Goal: Information Seeking & Learning: Learn about a topic

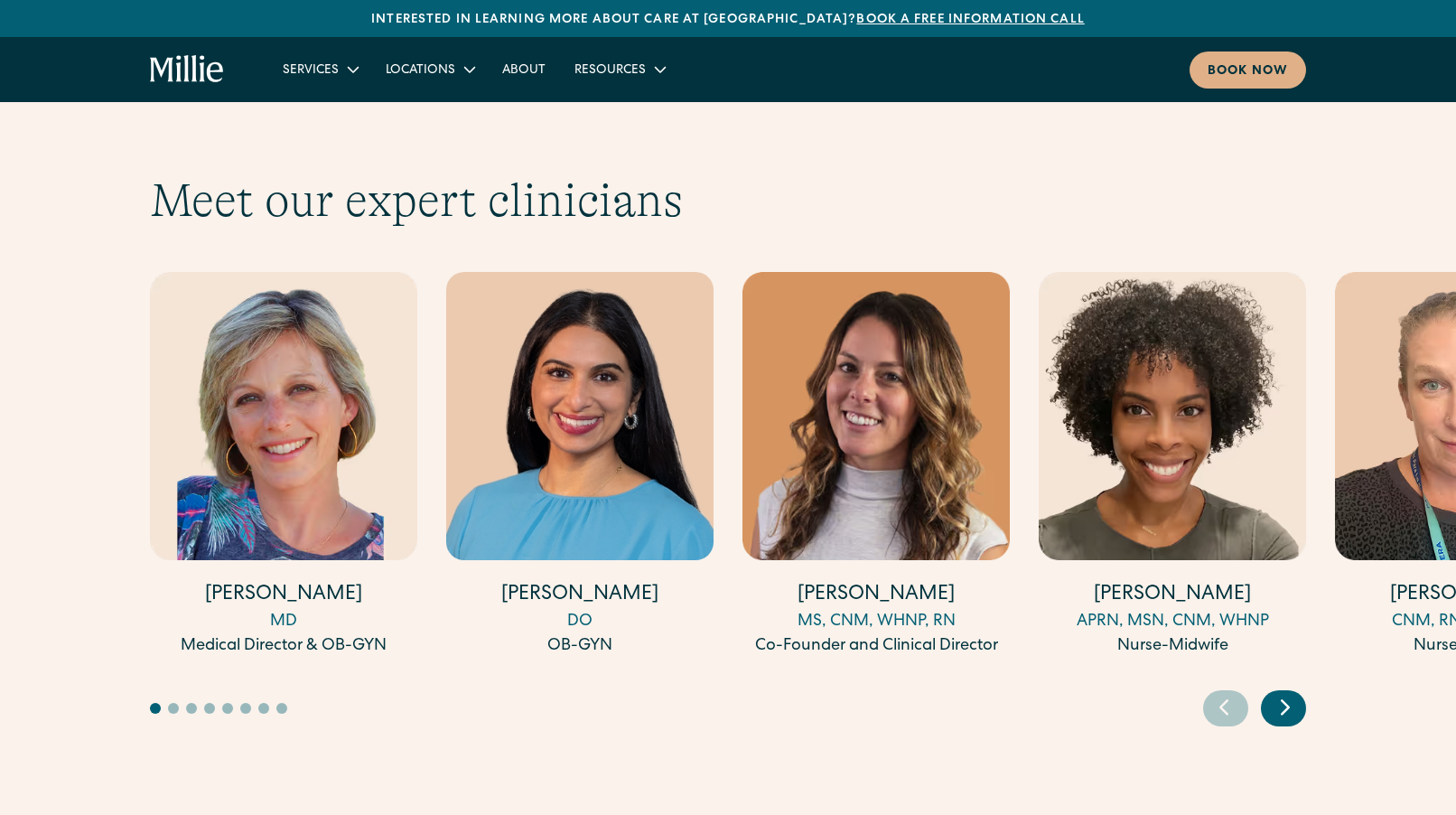
scroll to position [5535, 0]
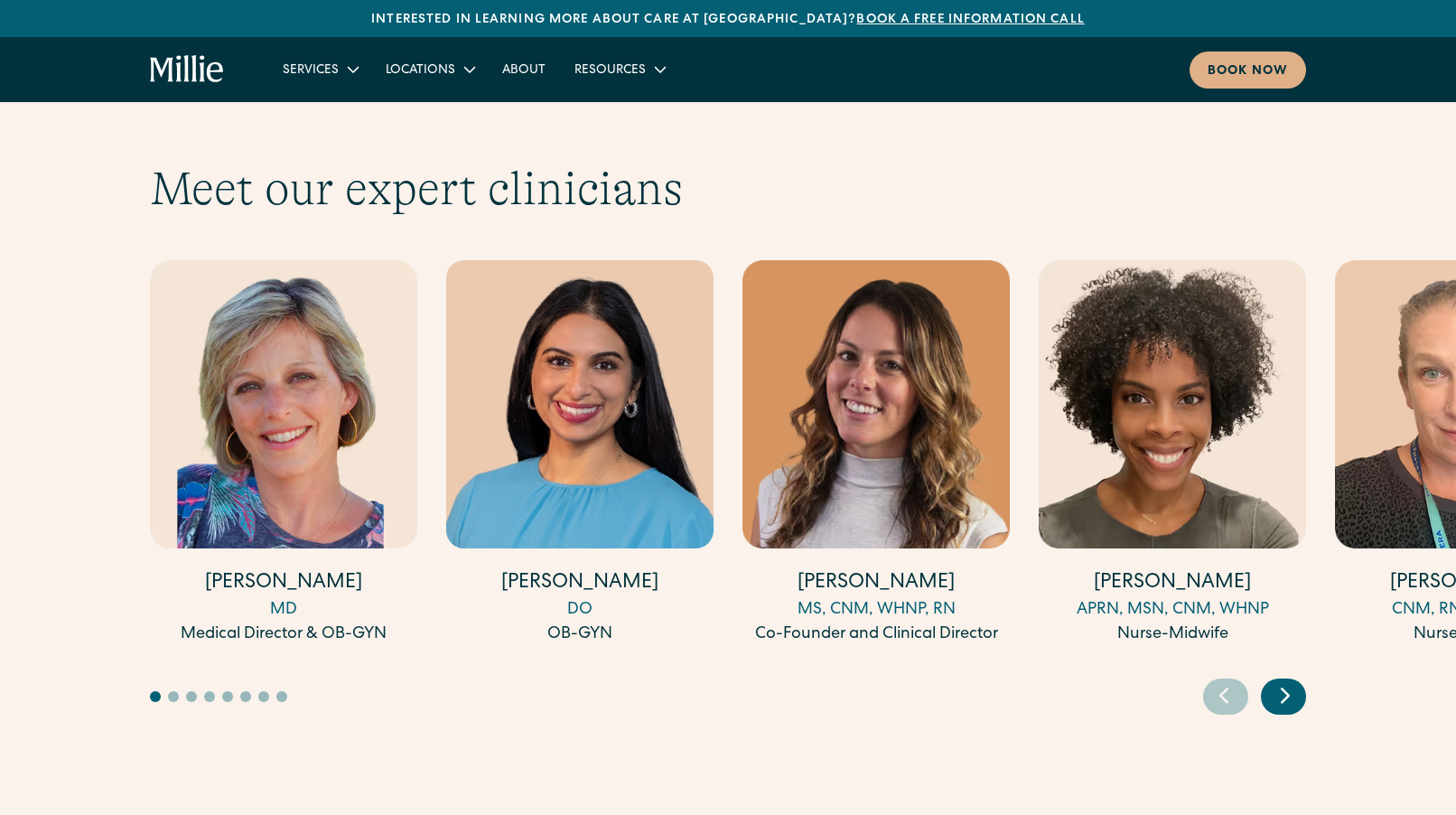
click at [1282, 689] on icon "Next slide" at bounding box center [1286, 696] width 8 height 13
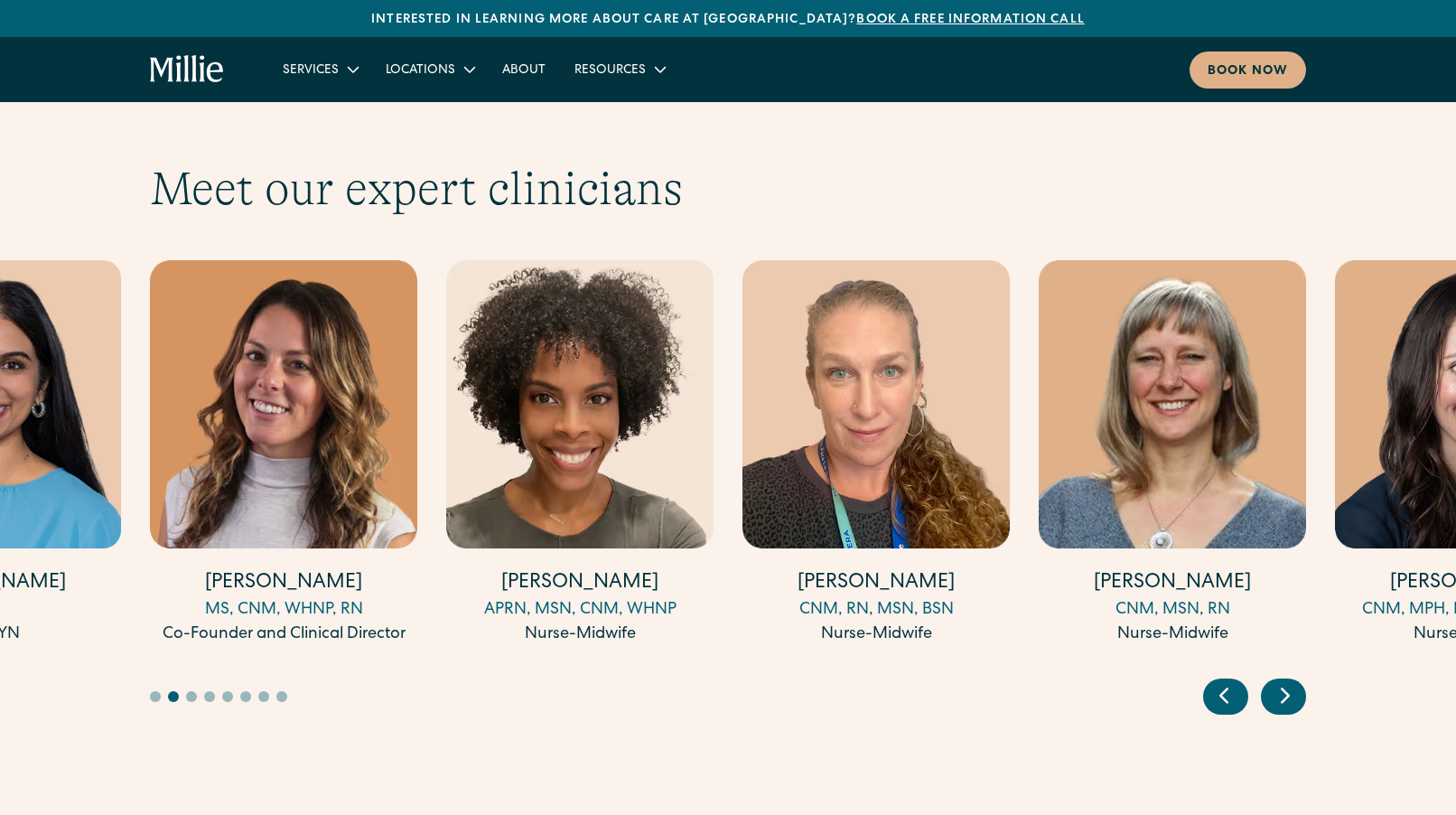
click at [1282, 689] on icon "Next slide" at bounding box center [1286, 696] width 8 height 13
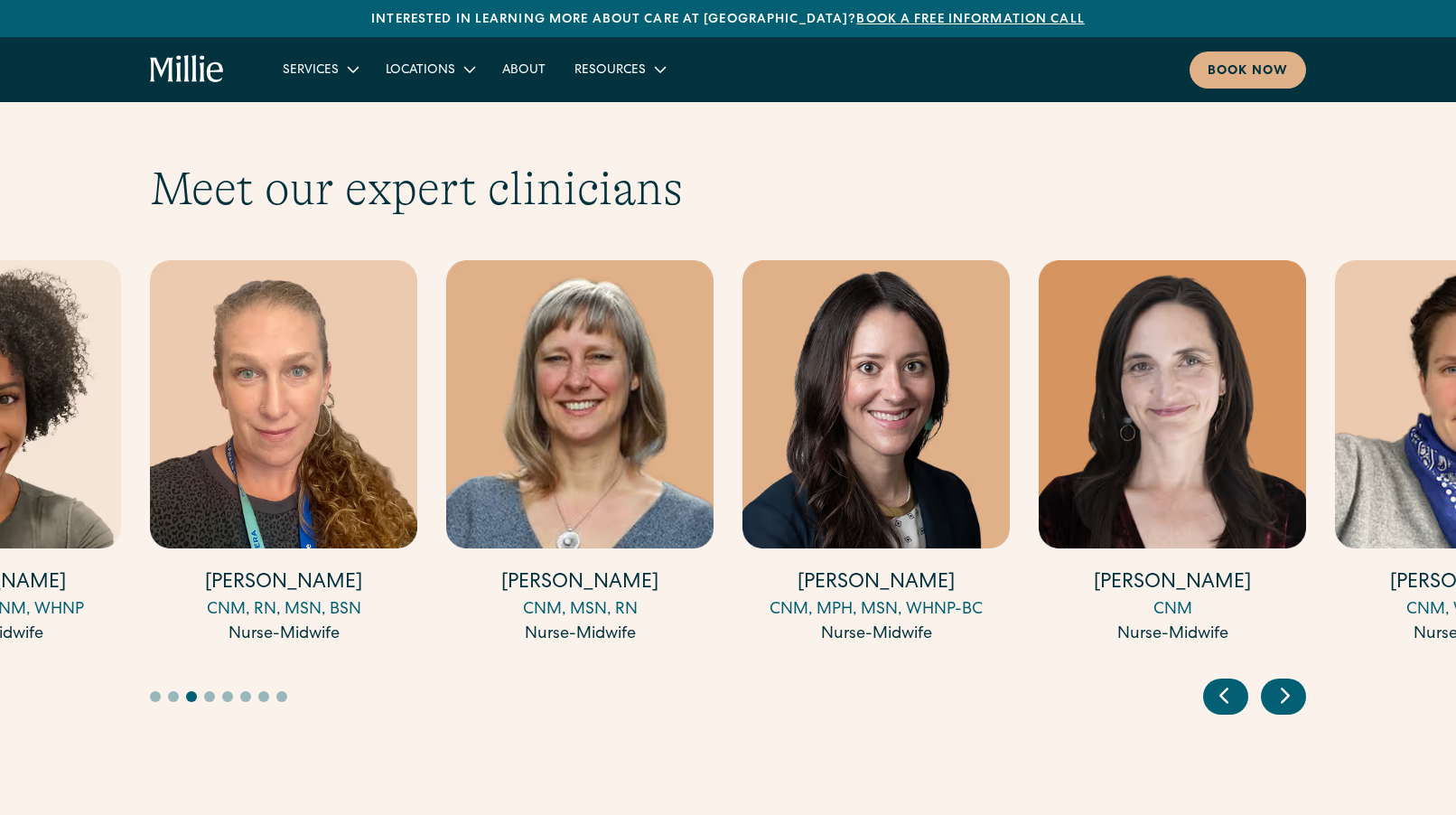
click at [1280, 681] on icon "Next slide" at bounding box center [1286, 695] width 27 height 28
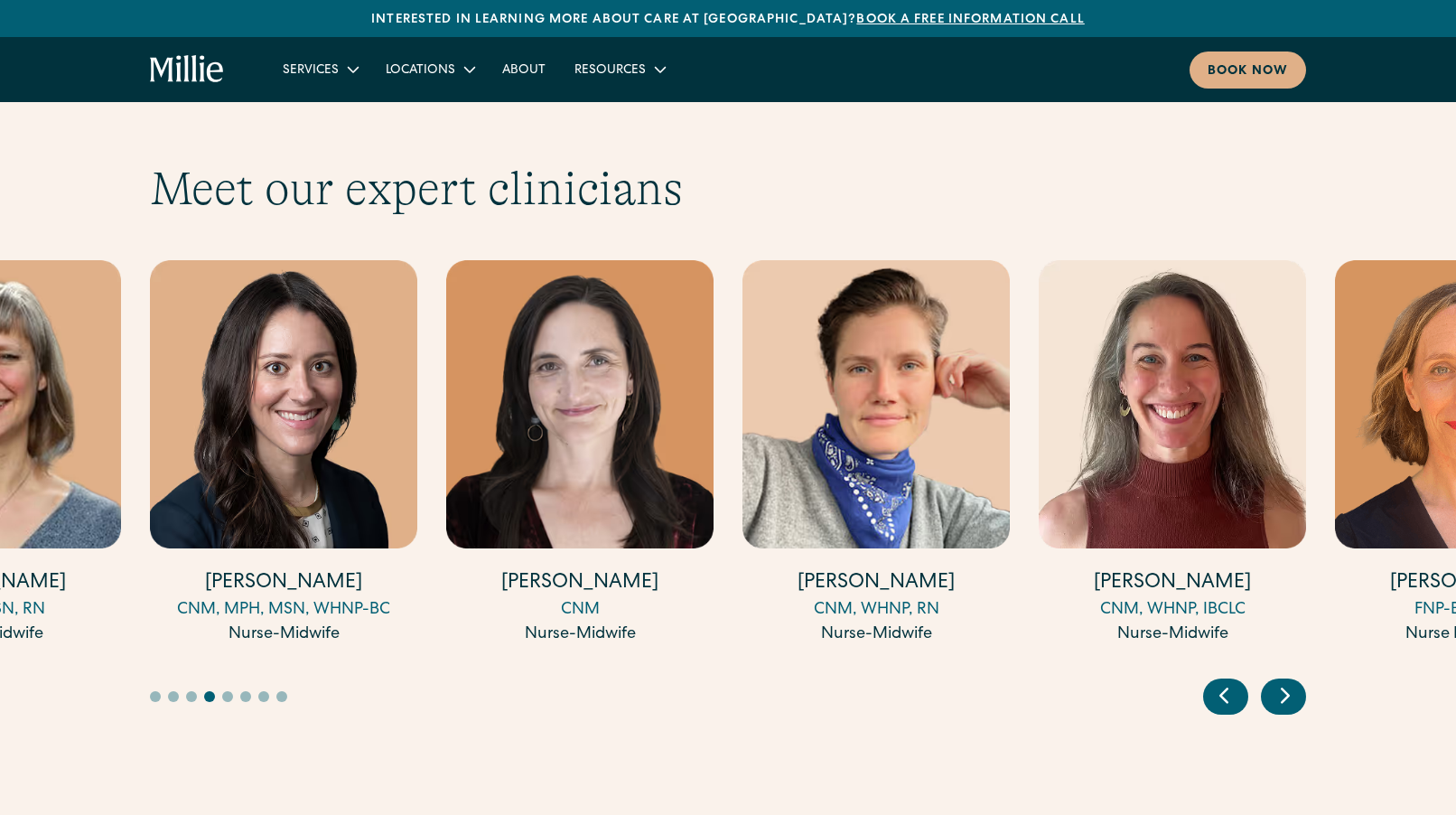
click at [1280, 681] on icon "Next slide" at bounding box center [1286, 695] width 27 height 28
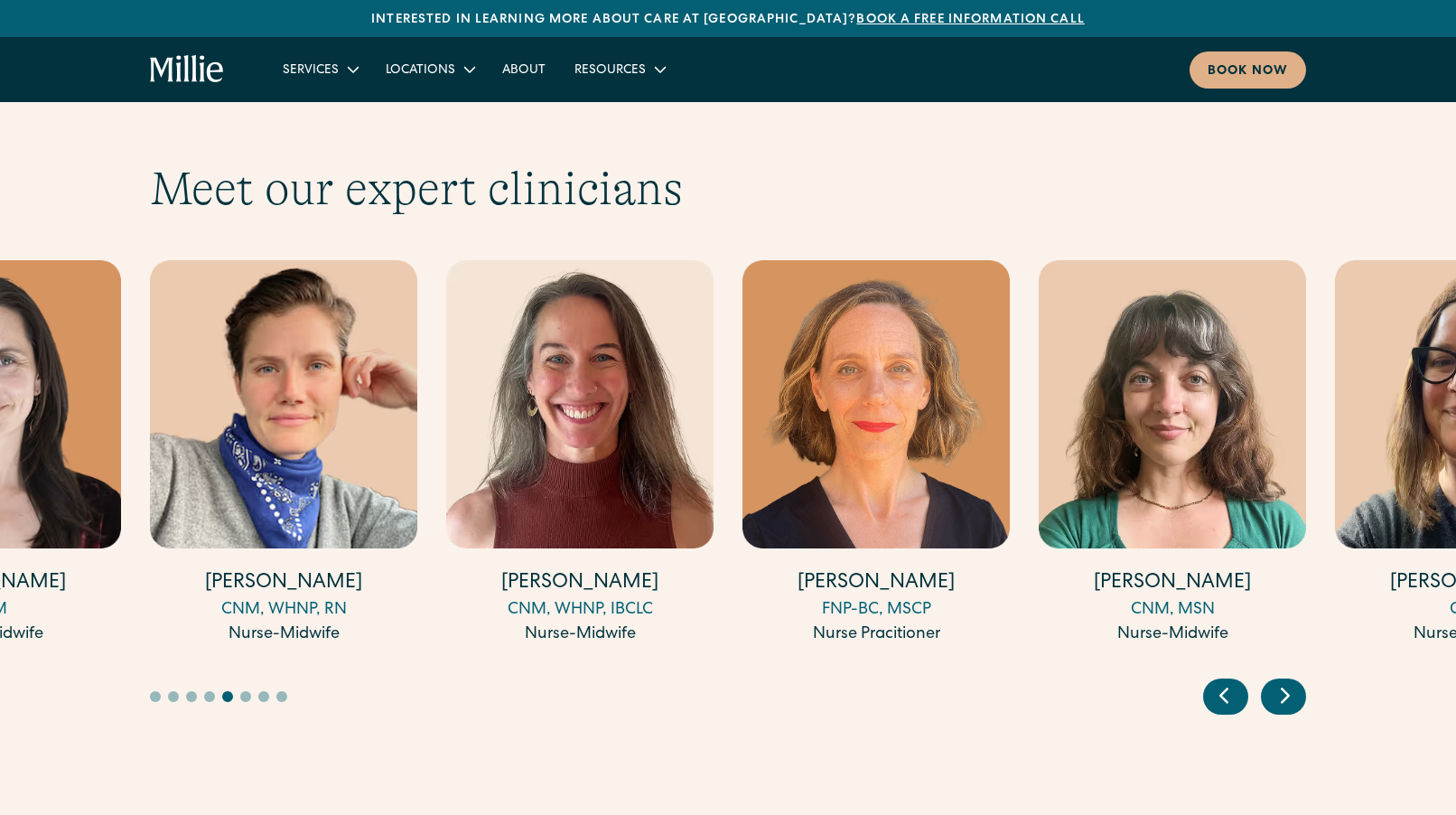
click at [1280, 681] on icon "Next slide" at bounding box center [1286, 695] width 27 height 28
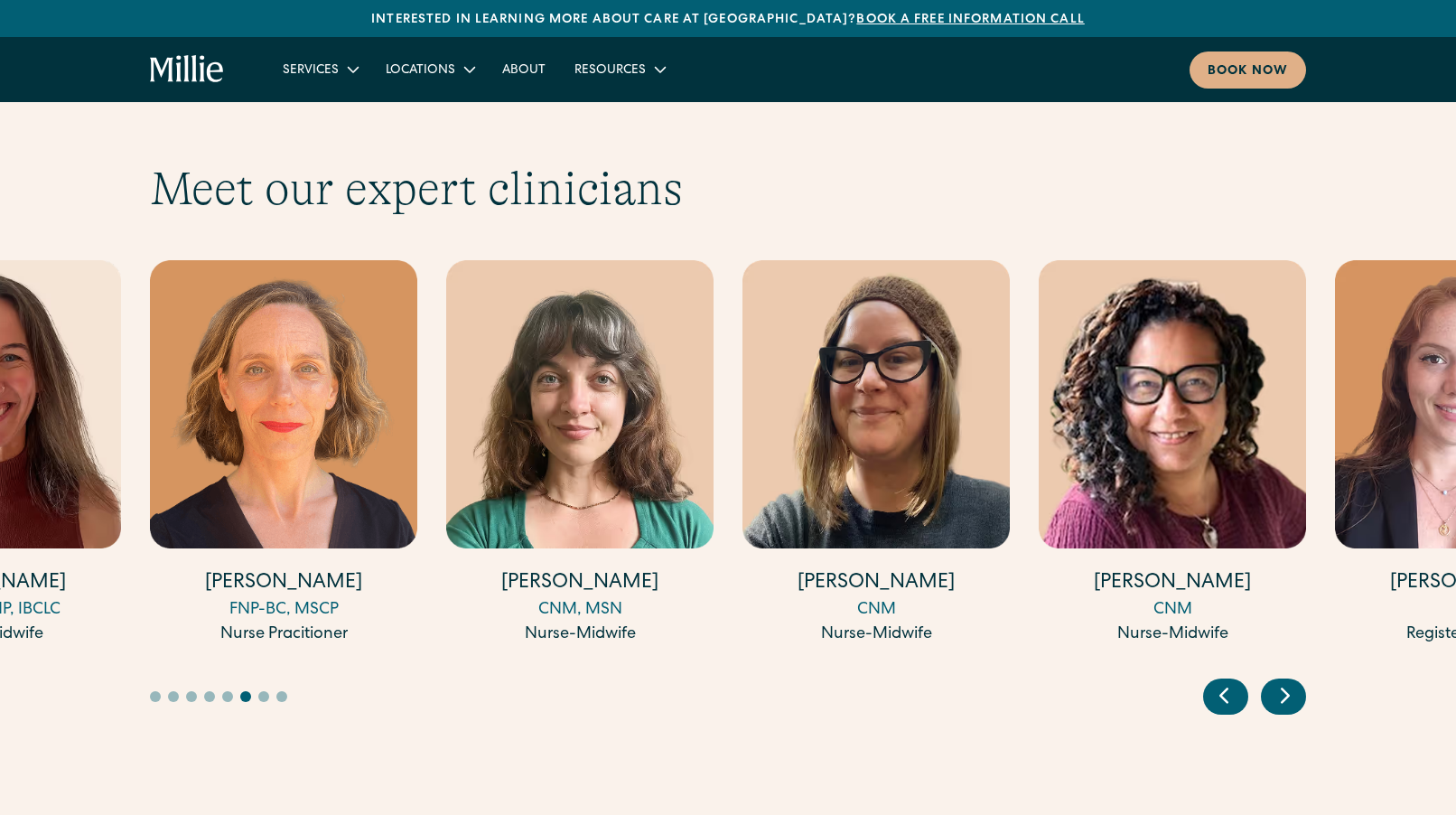
click at [1280, 681] on icon "Next slide" at bounding box center [1286, 695] width 27 height 28
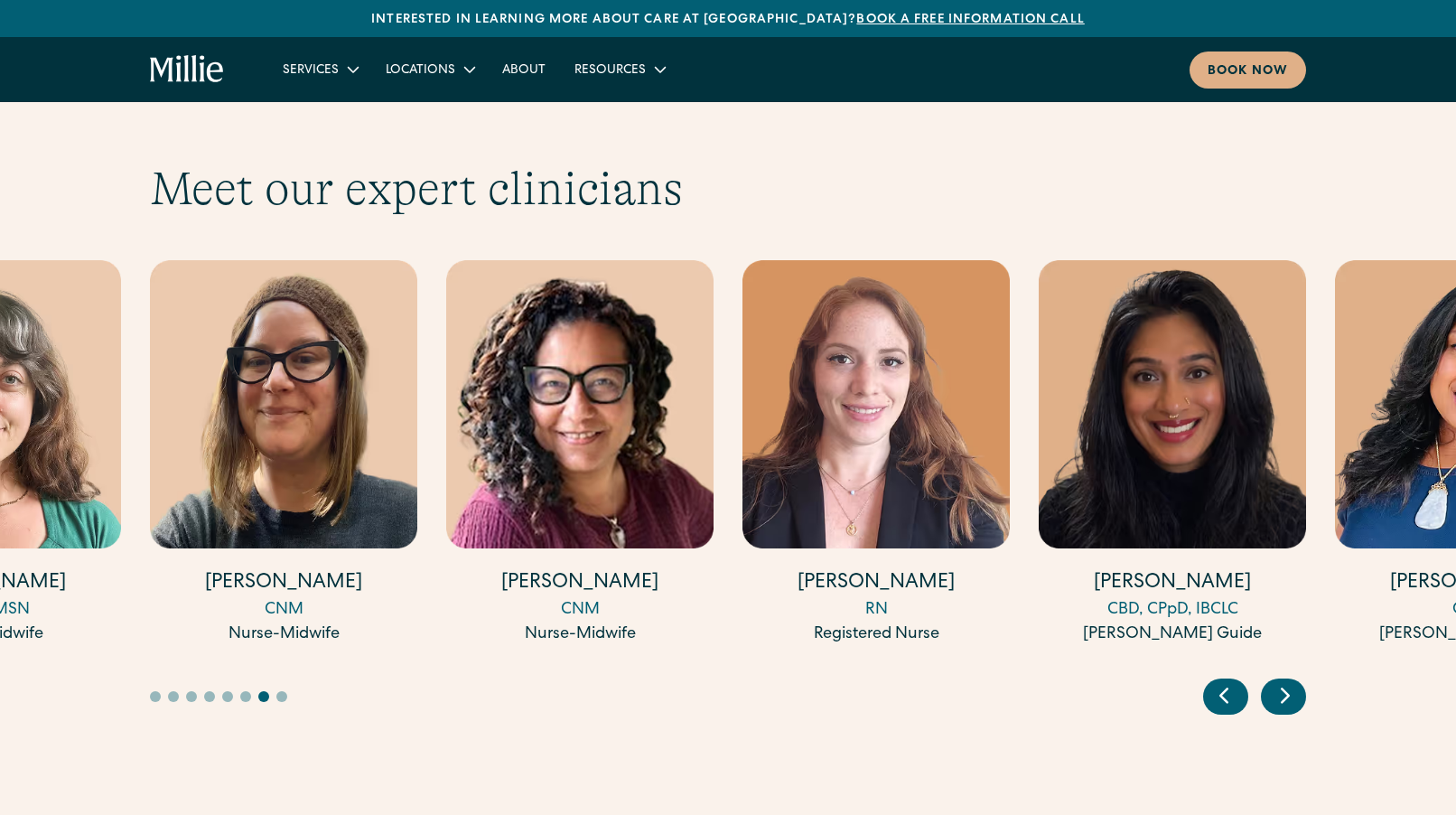
click at [1280, 681] on icon "Next slide" at bounding box center [1286, 695] width 27 height 28
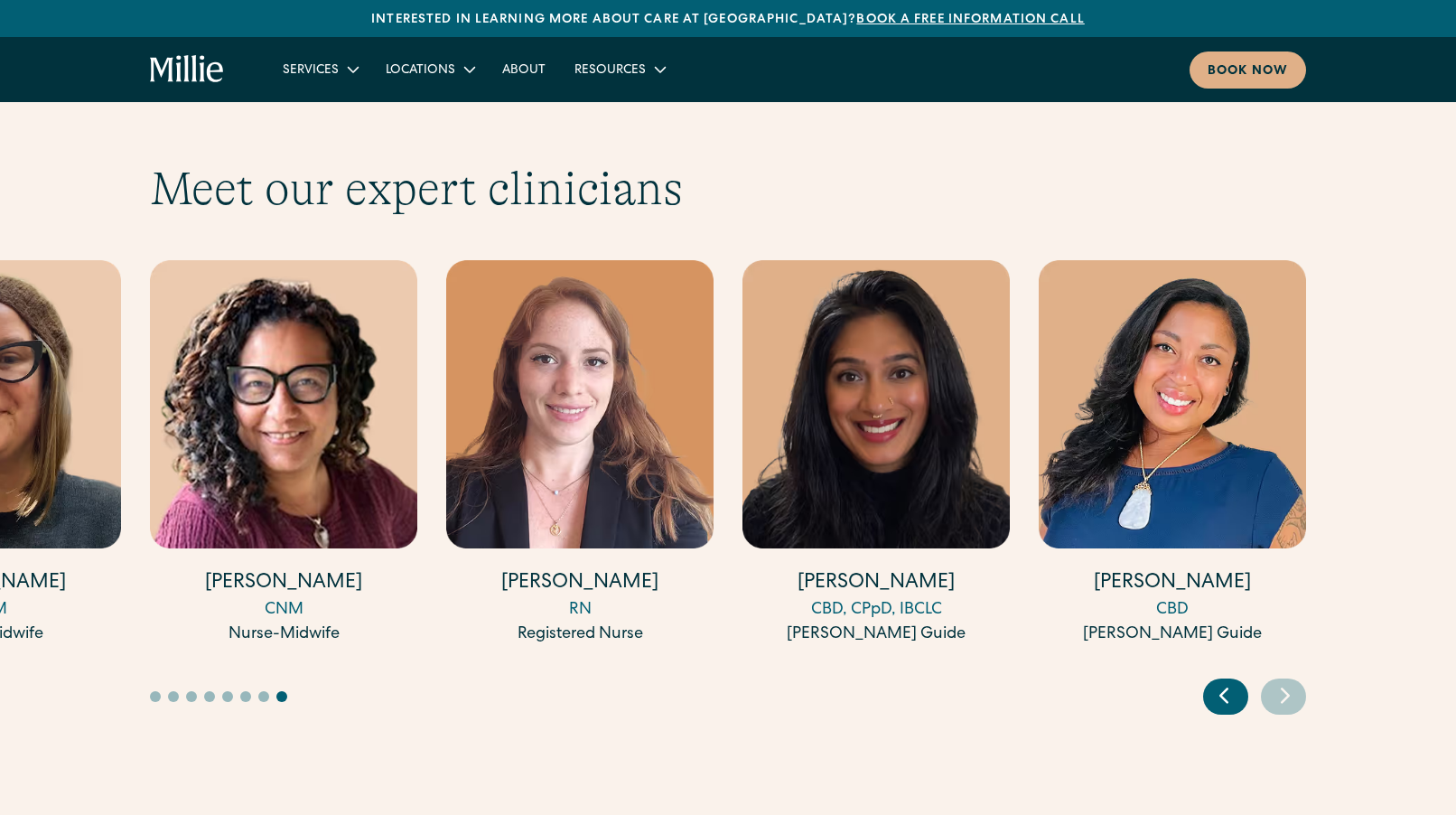
click at [1229, 681] on icon "Previous slide" at bounding box center [1224, 695] width 27 height 28
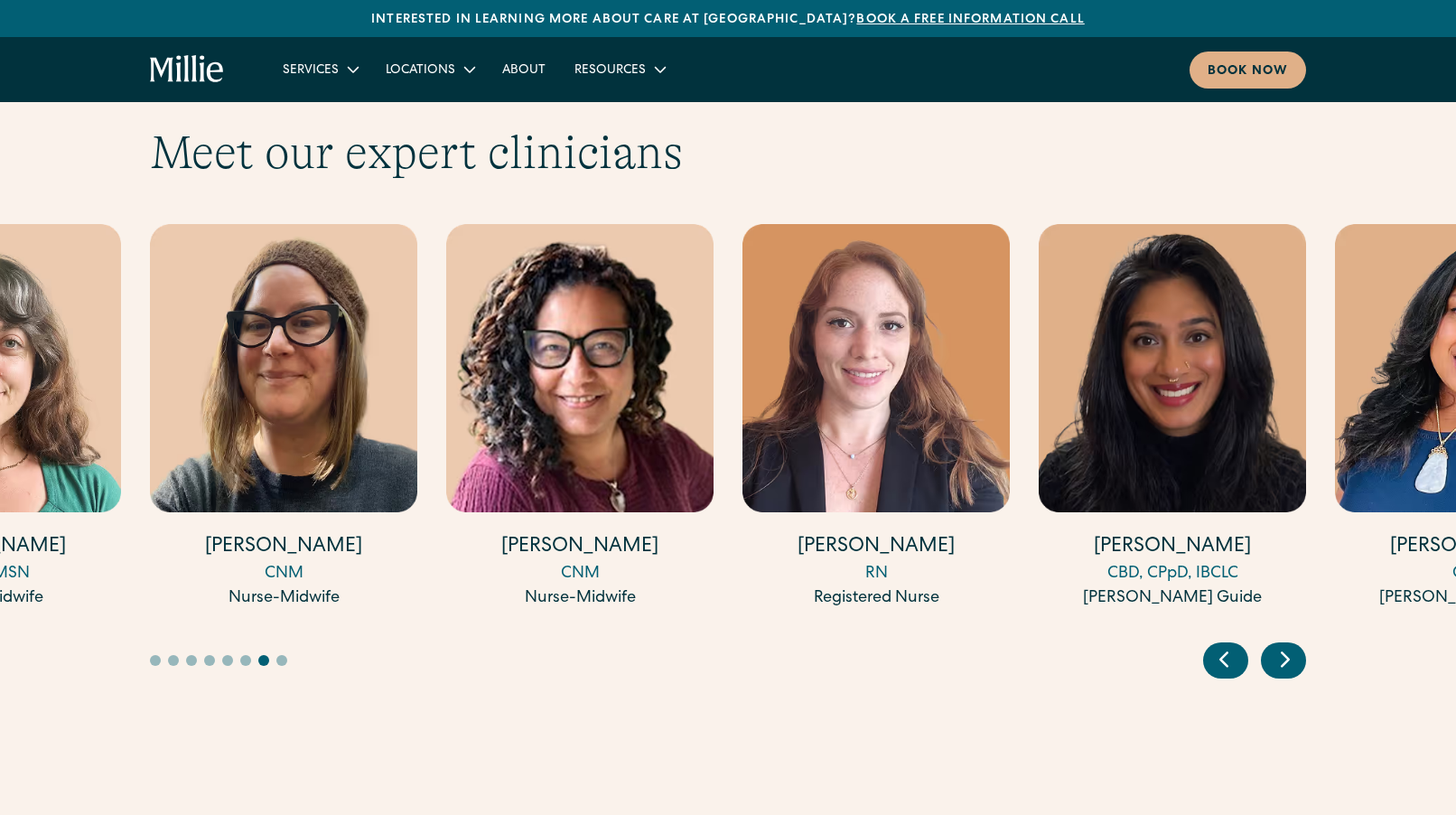
scroll to position [5200, 0]
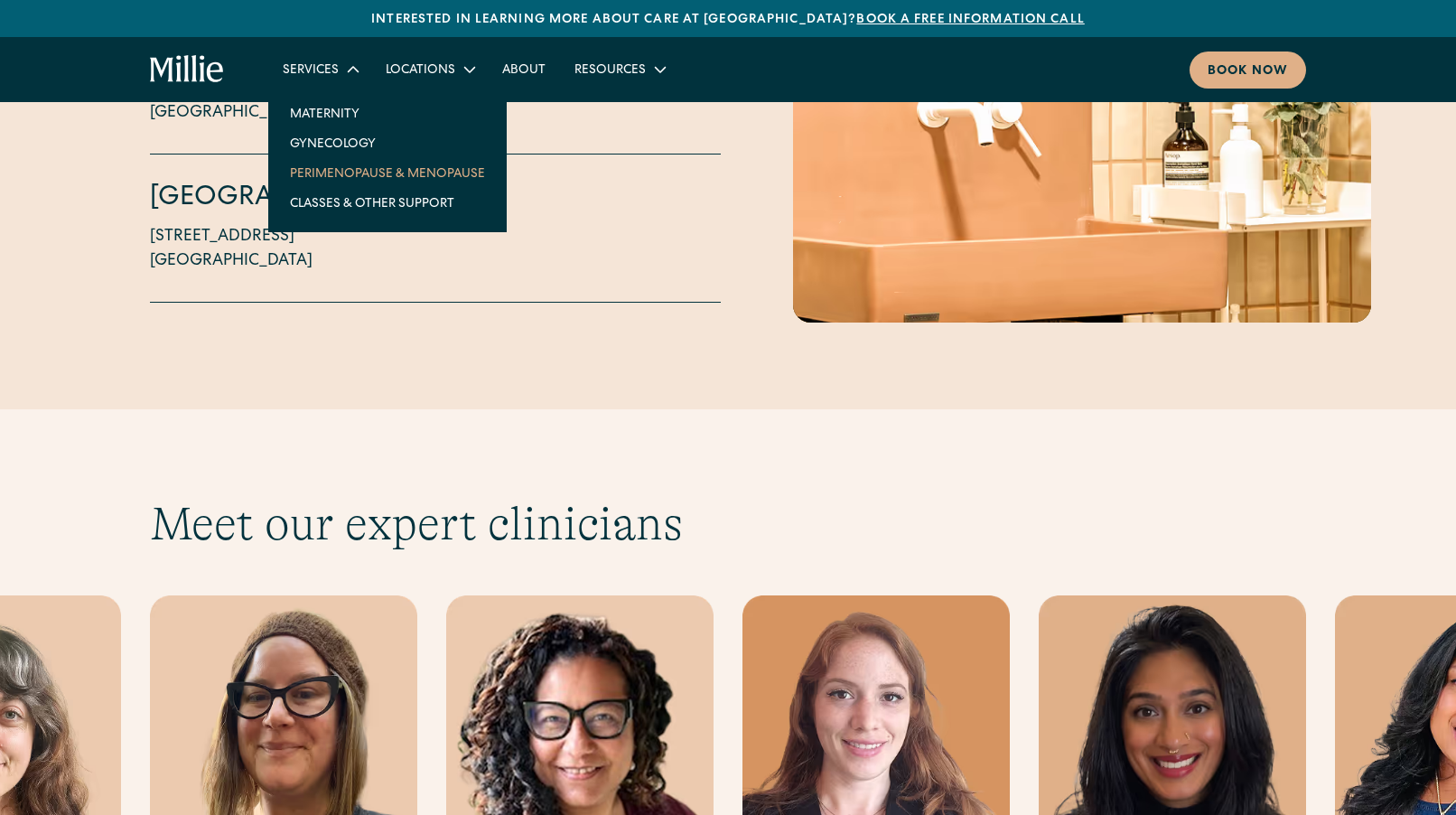
click at [358, 176] on link "Perimenopause & Menopause" at bounding box center [387, 172] width 224 height 30
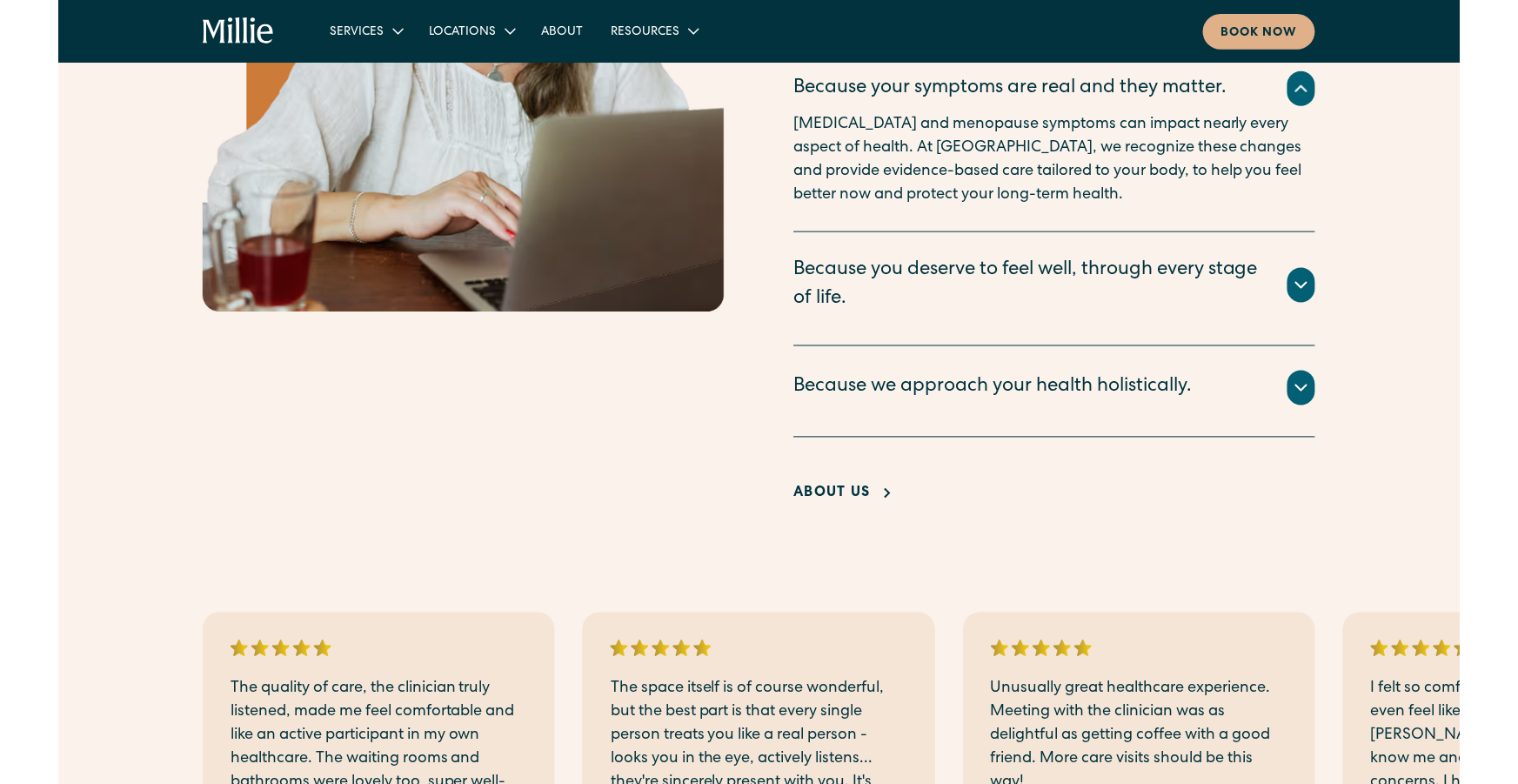
scroll to position [3291, 0]
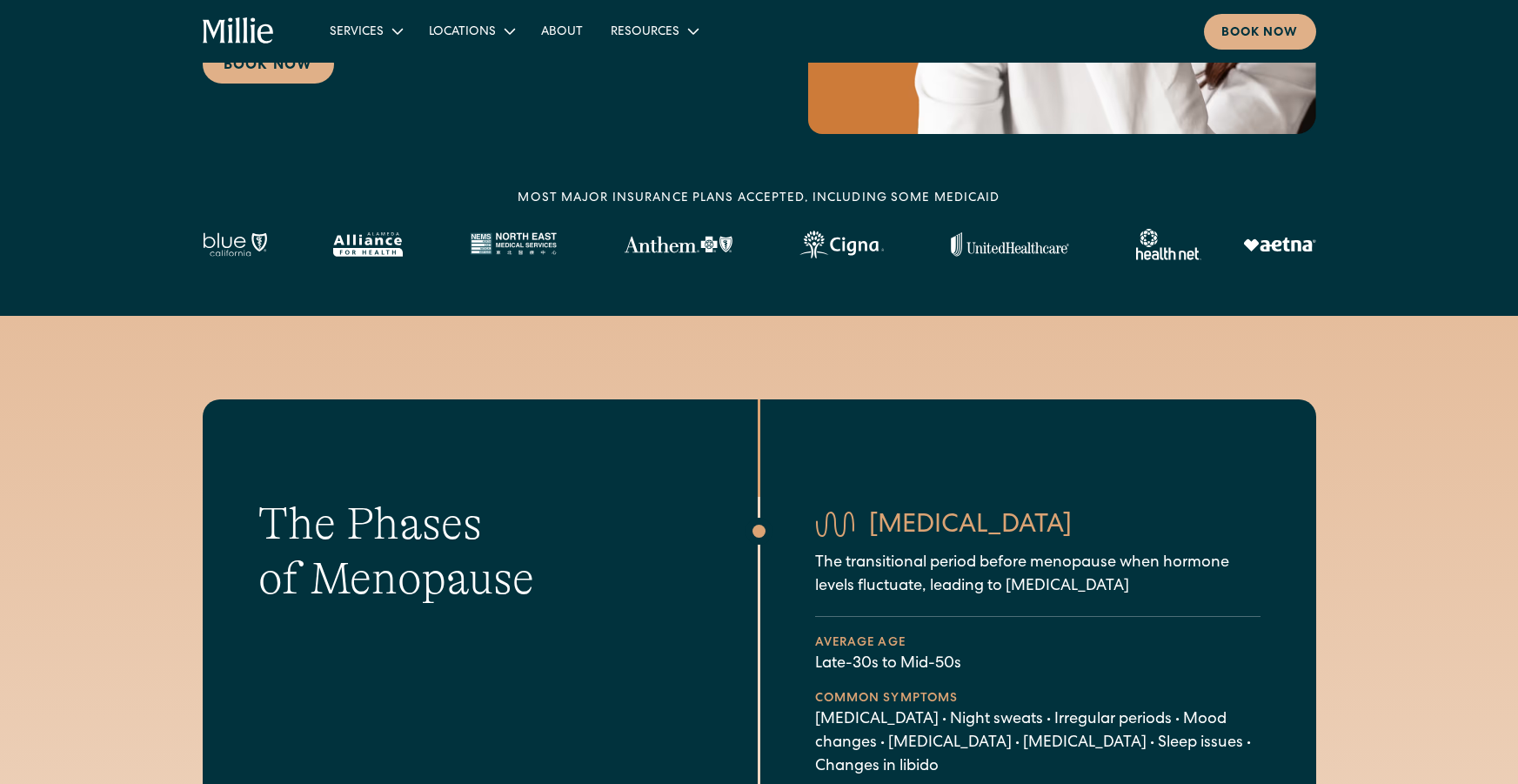
scroll to position [0, 0]
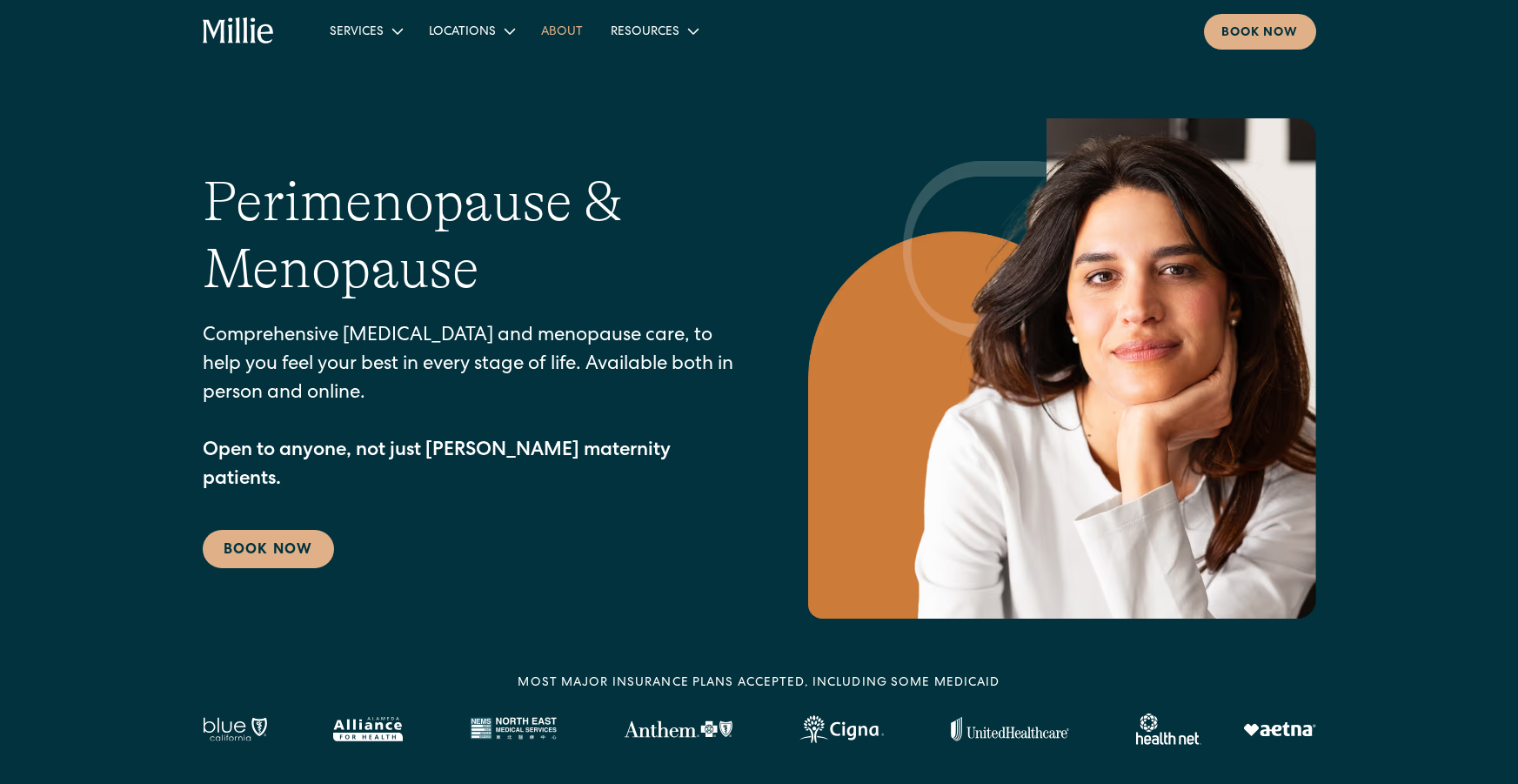
click at [569, 38] on link "About" at bounding box center [562, 31] width 70 height 29
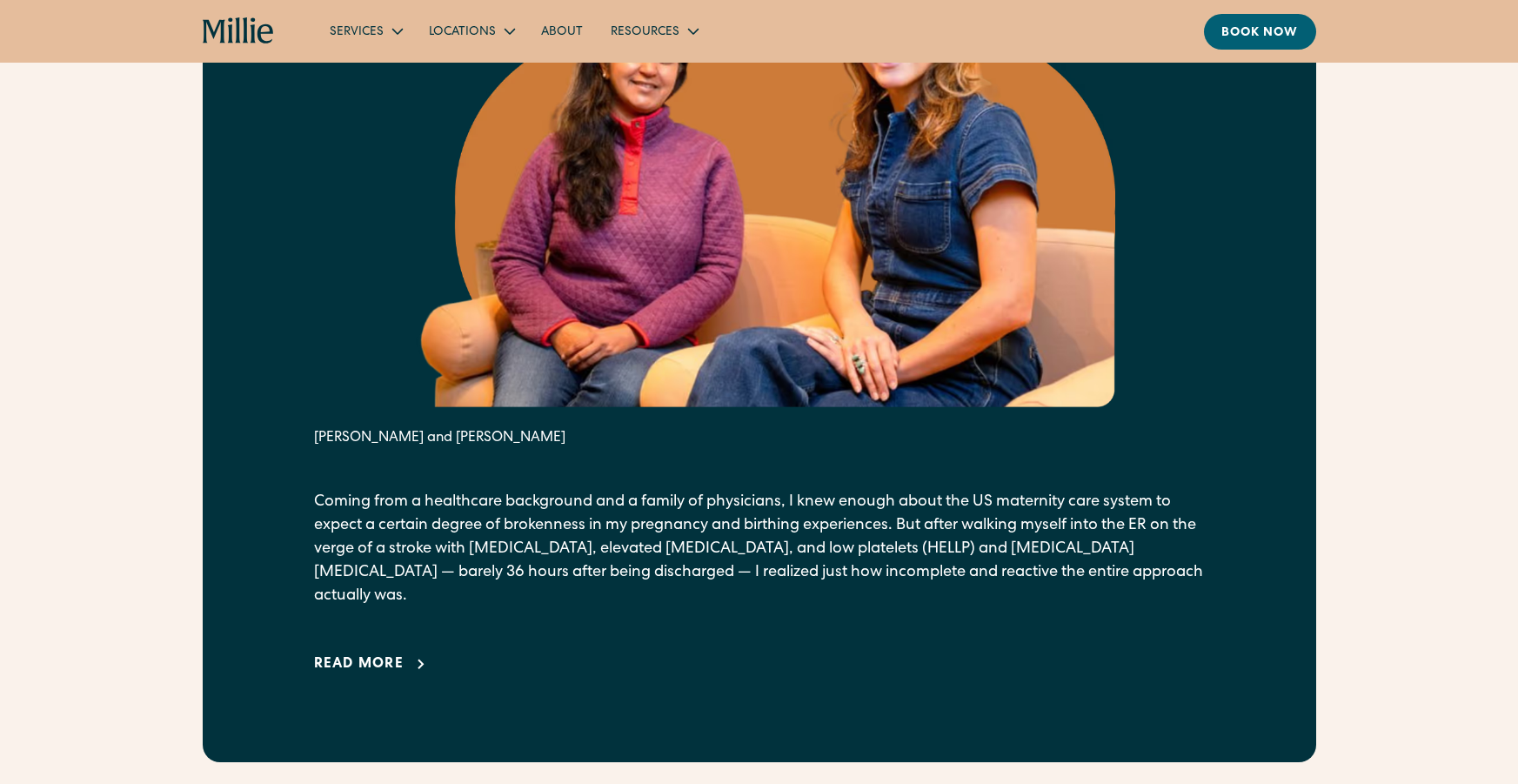
scroll to position [969, 0]
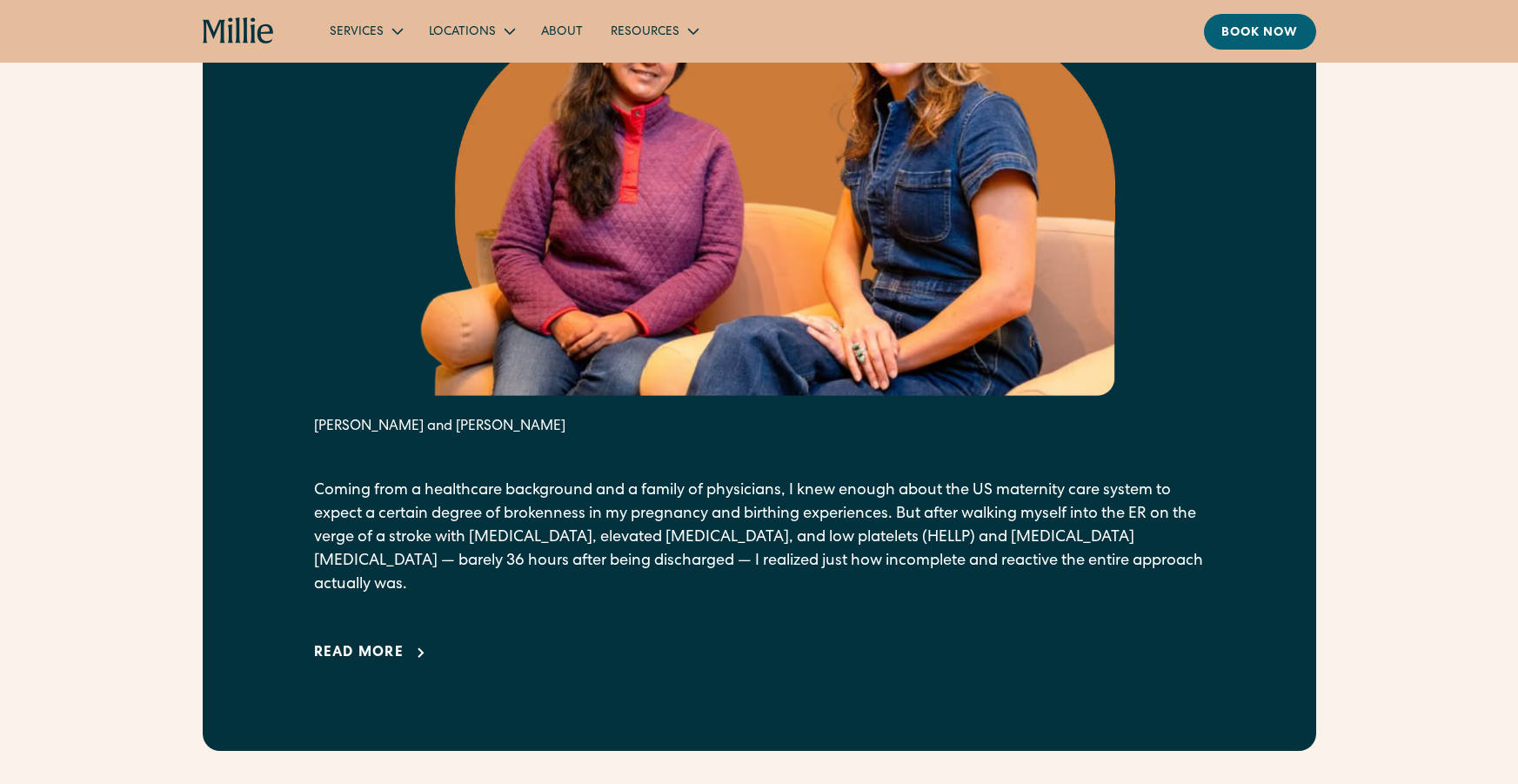
click at [411, 643] on icon at bounding box center [421, 653] width 21 height 21
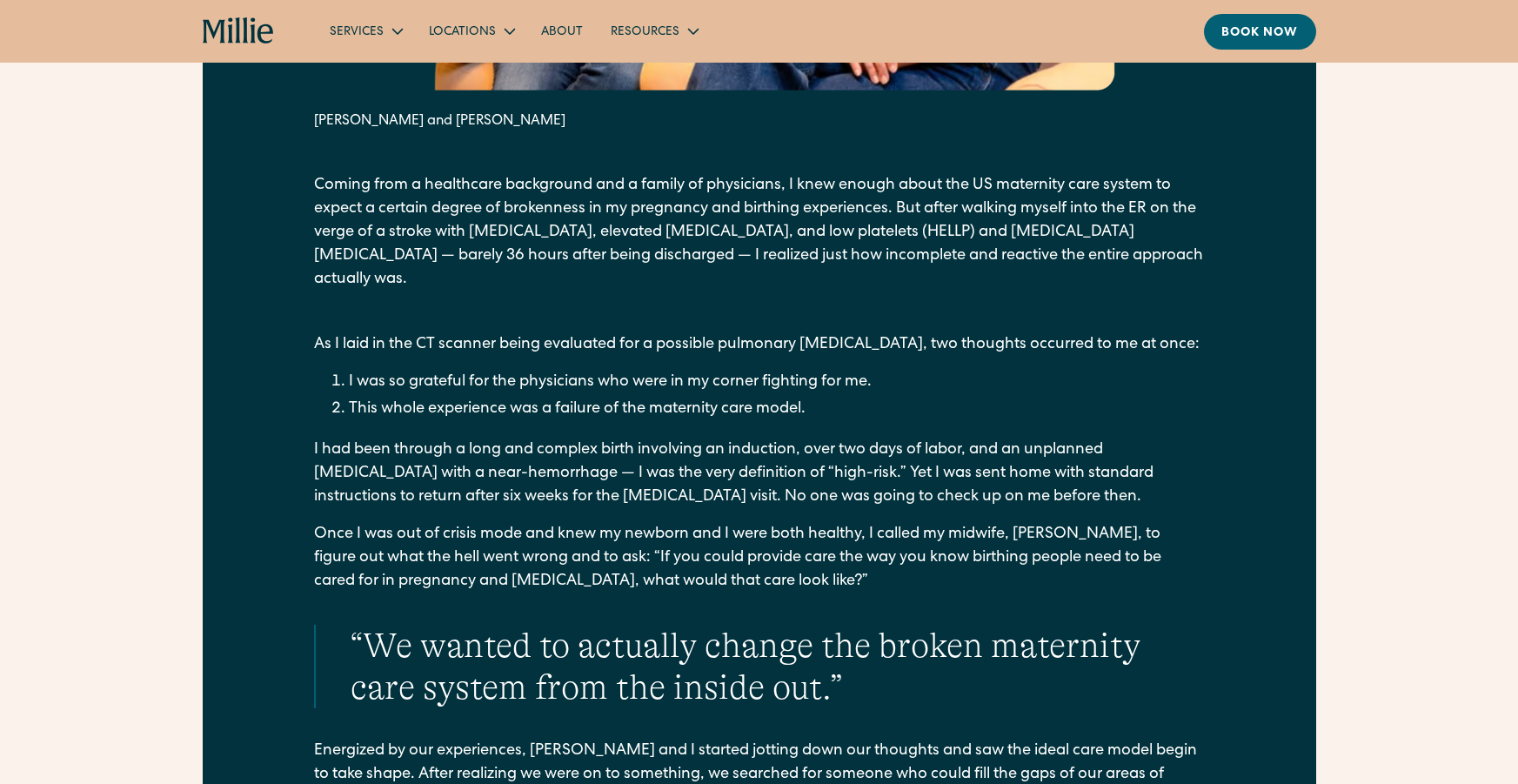
scroll to position [0, 0]
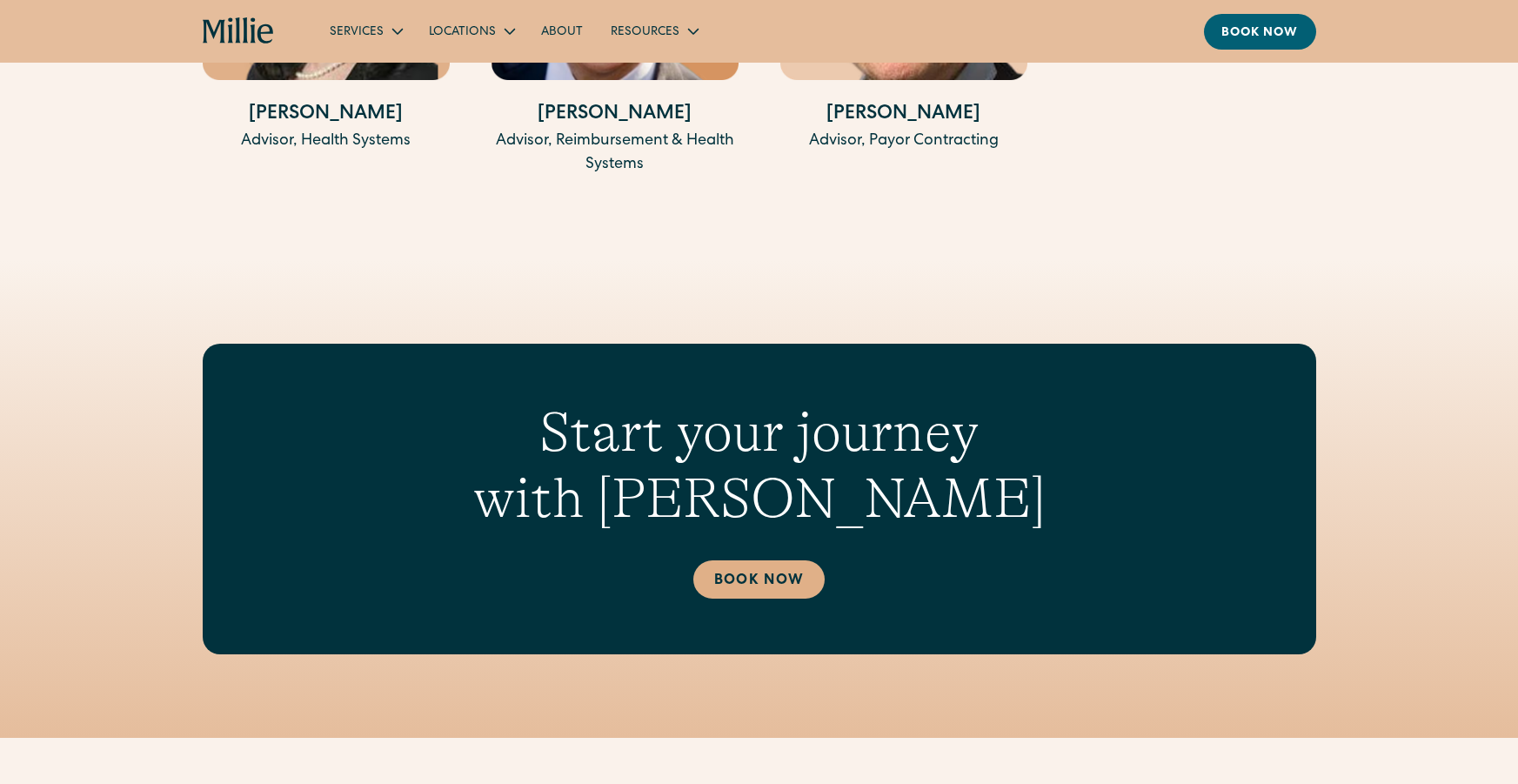
scroll to position [4163, 0]
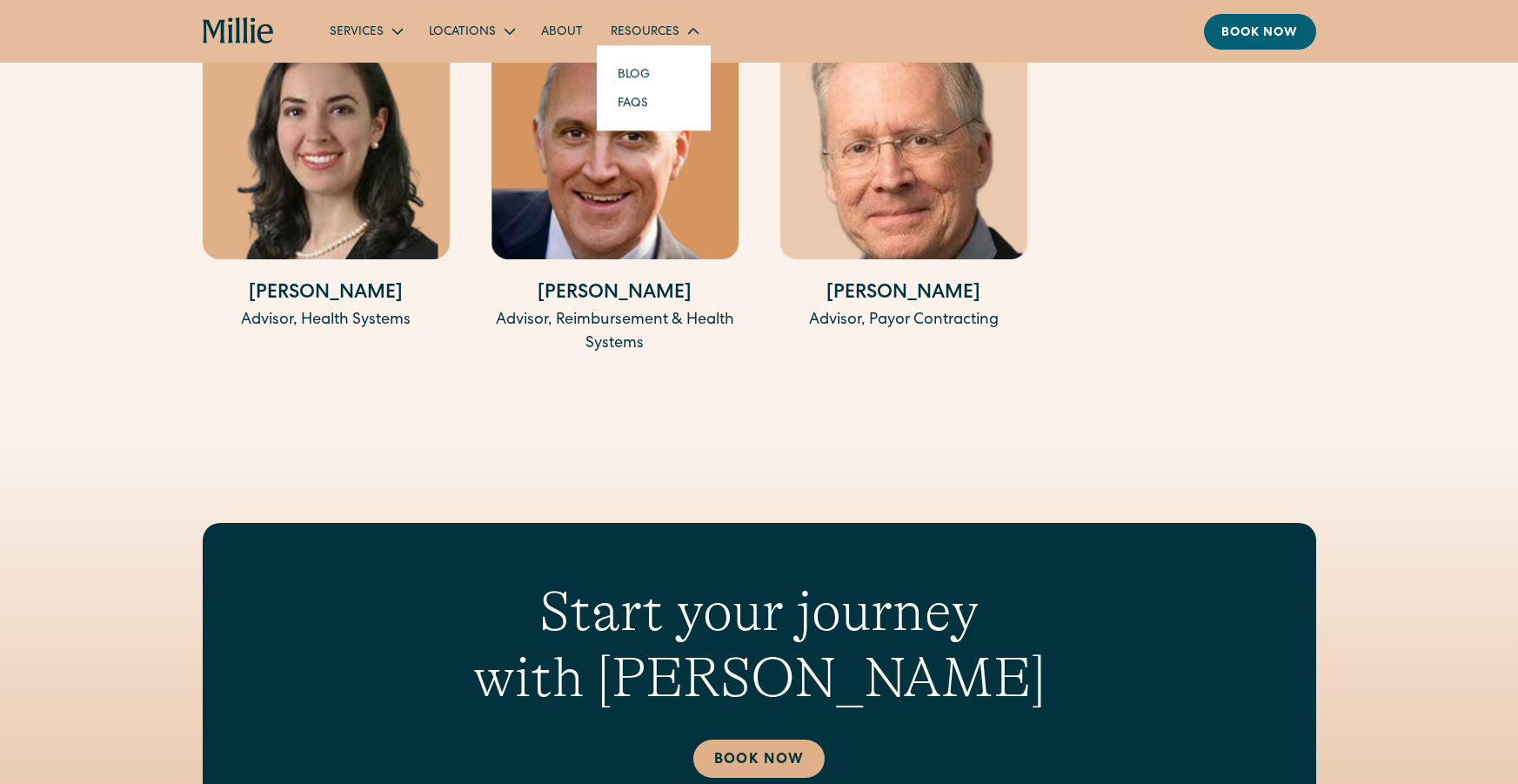
click at [673, 22] on div "Resources" at bounding box center [653, 31] width 114 height 29
click at [568, 32] on link "About" at bounding box center [562, 31] width 70 height 29
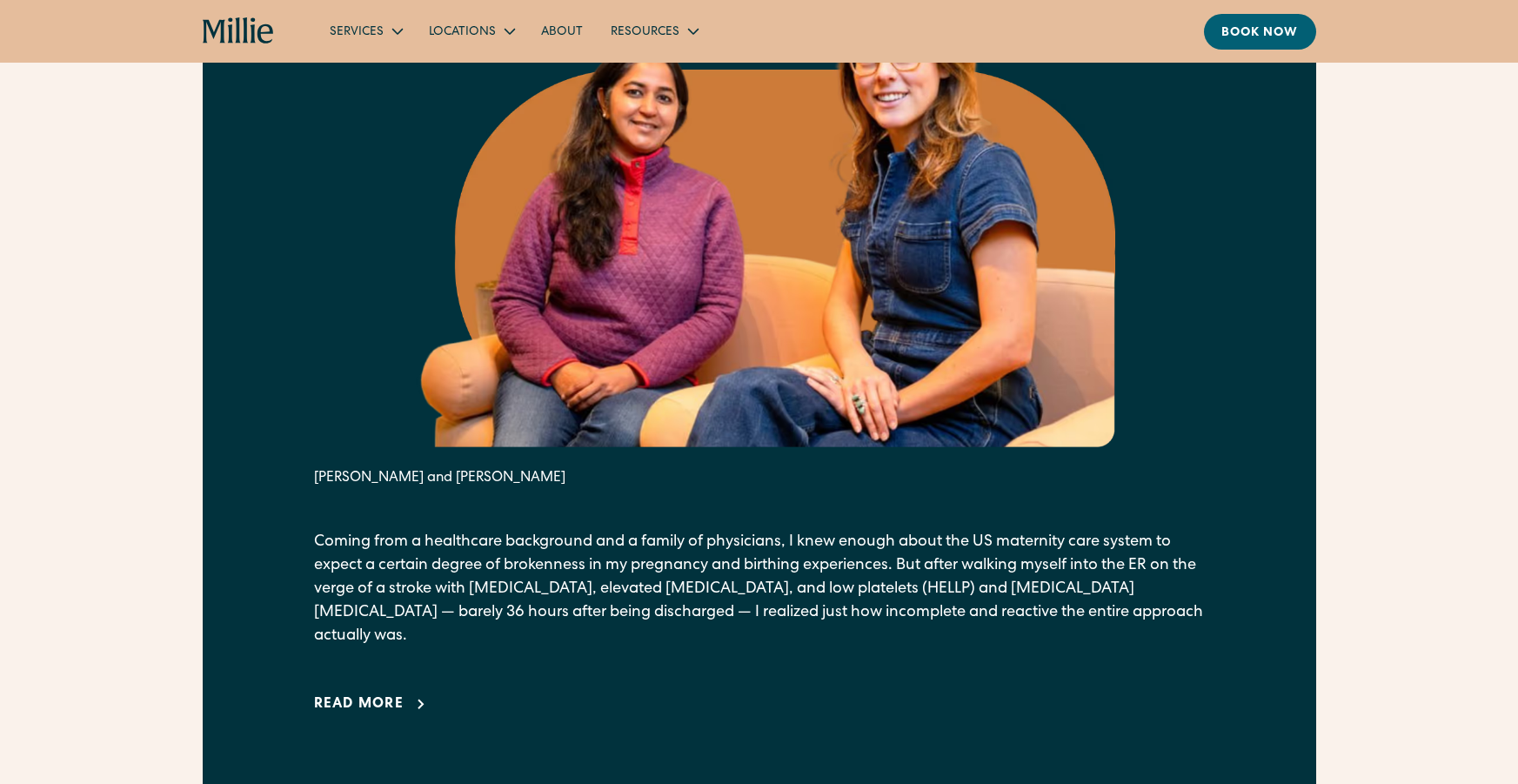
scroll to position [528, 0]
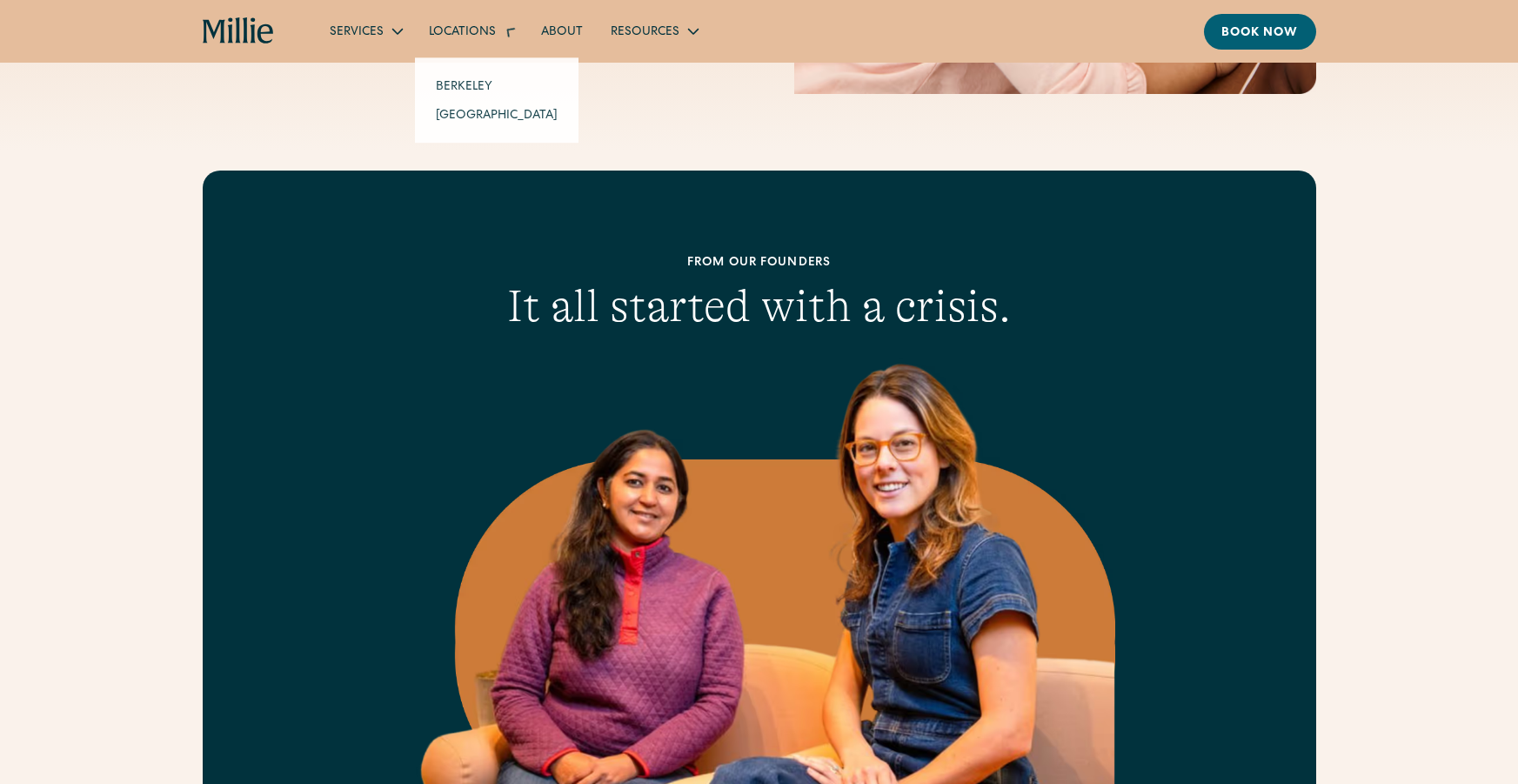
click at [491, 35] on div "Locations" at bounding box center [462, 32] width 67 height 19
click at [494, 39] on div "Locations" at bounding box center [471, 31] width 112 height 29
click at [488, 77] on link "Berkeley" at bounding box center [496, 73] width 149 height 29
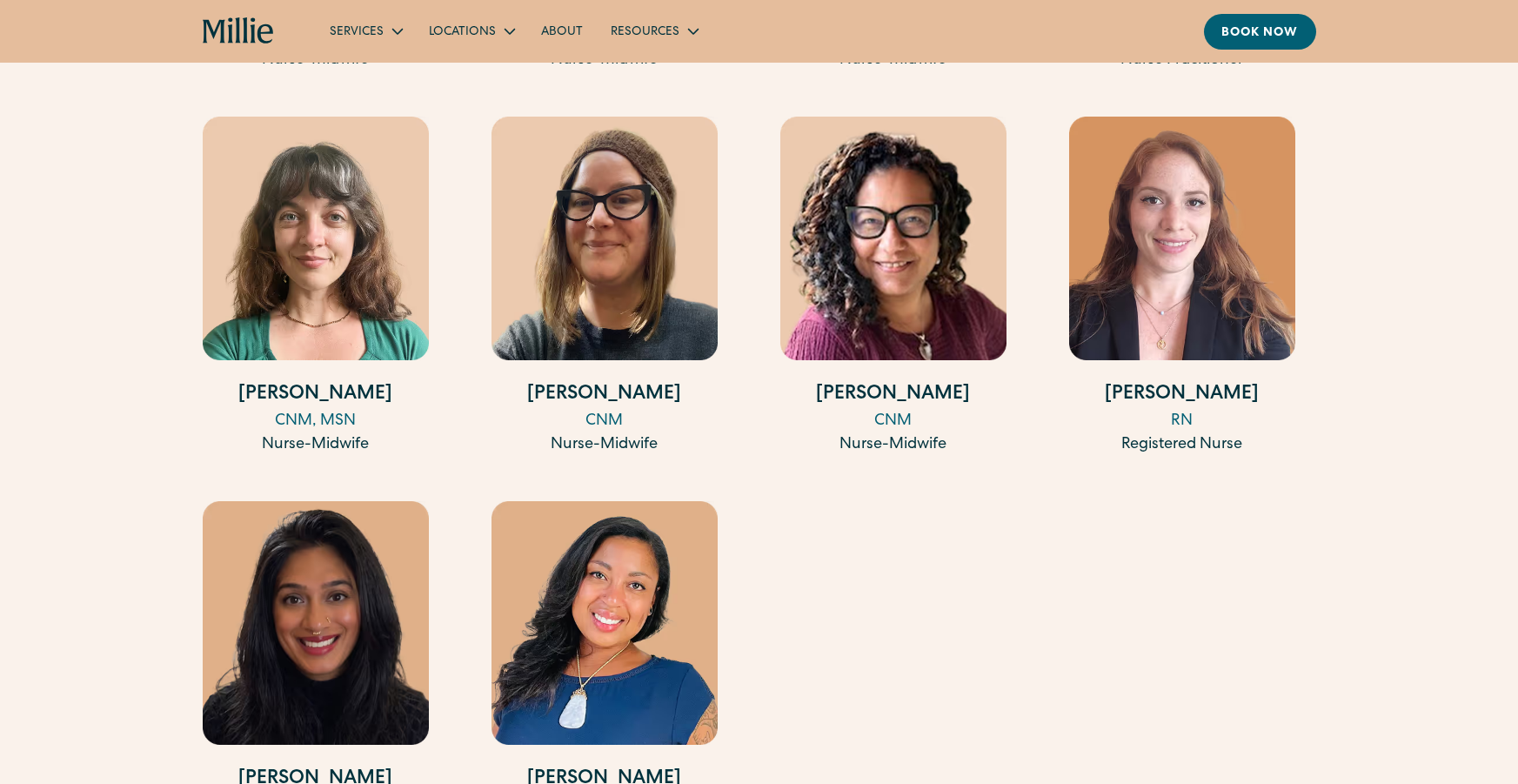
scroll to position [2357, 0]
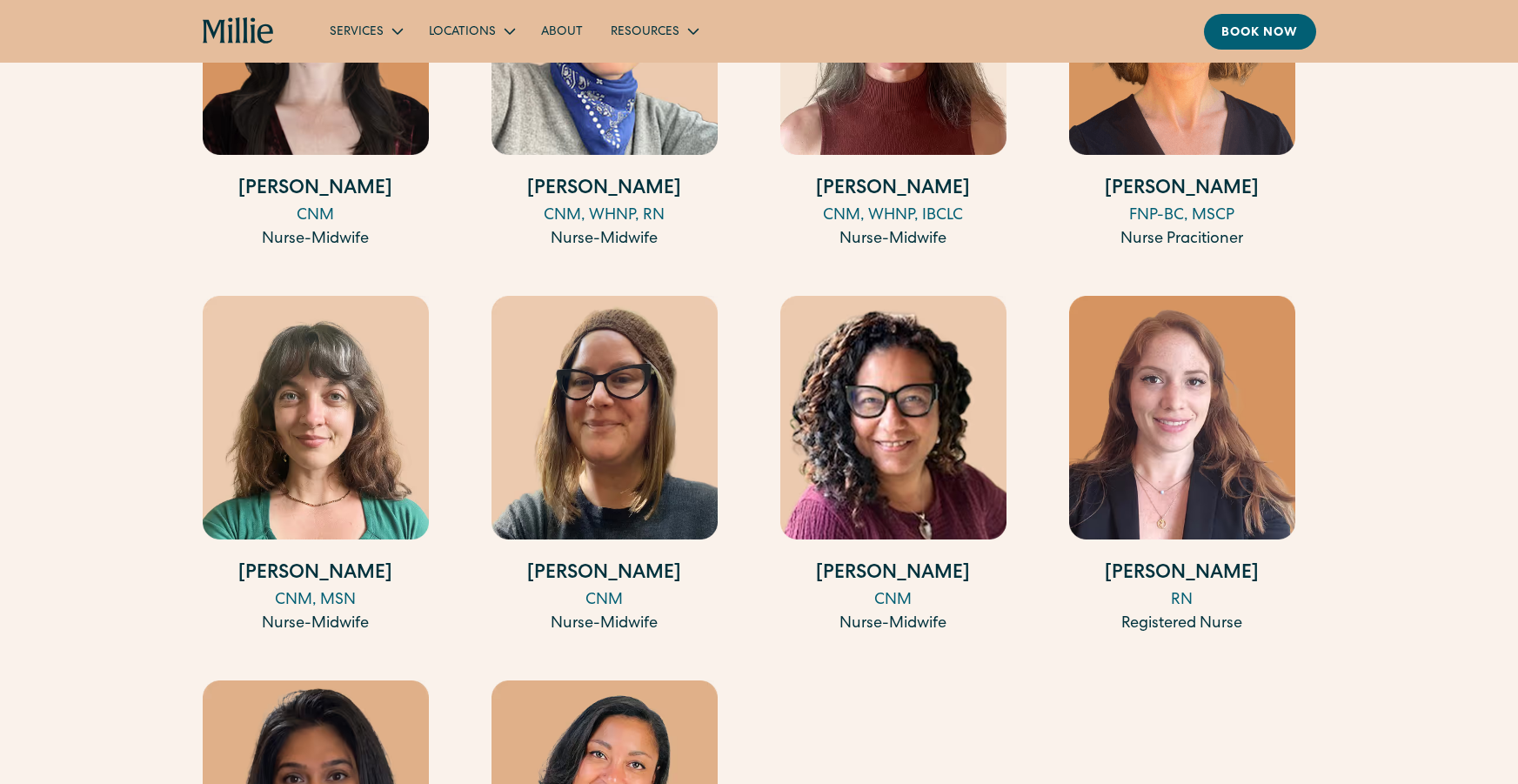
click at [1186, 217] on div "FNP-BC, MSCP" at bounding box center [1183, 216] width 226 height 23
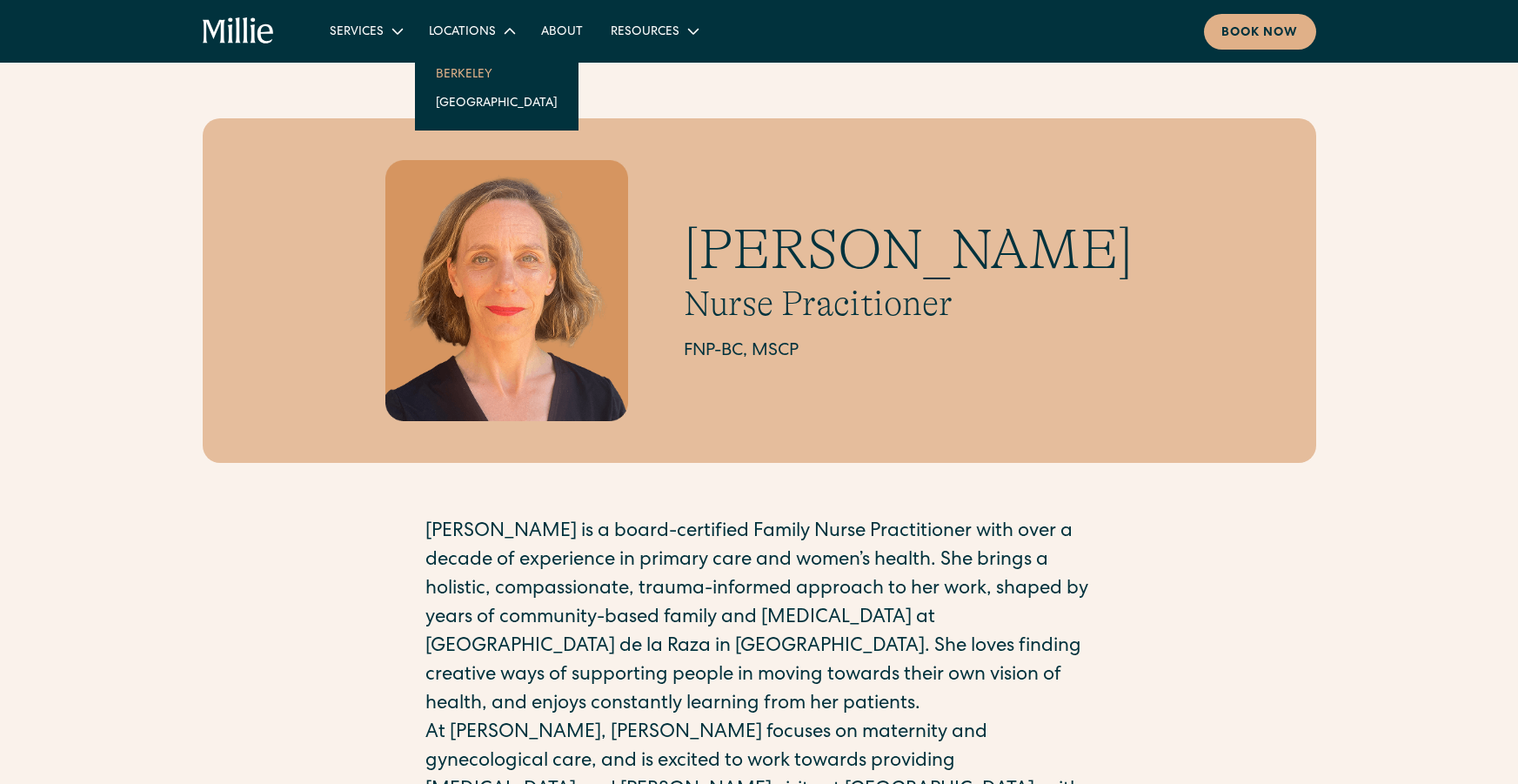
click at [447, 71] on link "Berkeley" at bounding box center [496, 73] width 149 height 29
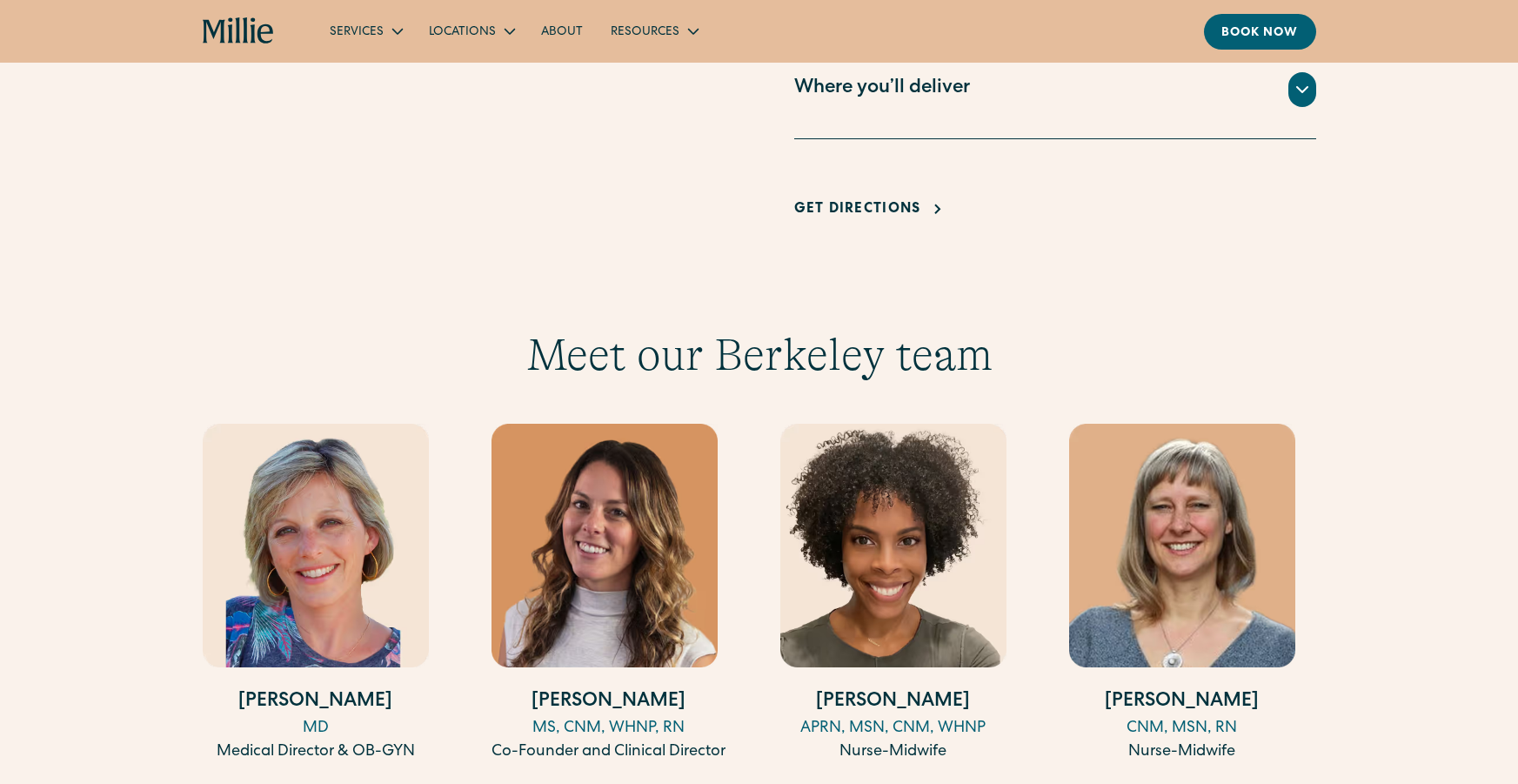
scroll to position [1520, 0]
